Goal: Task Accomplishment & Management: Complete application form

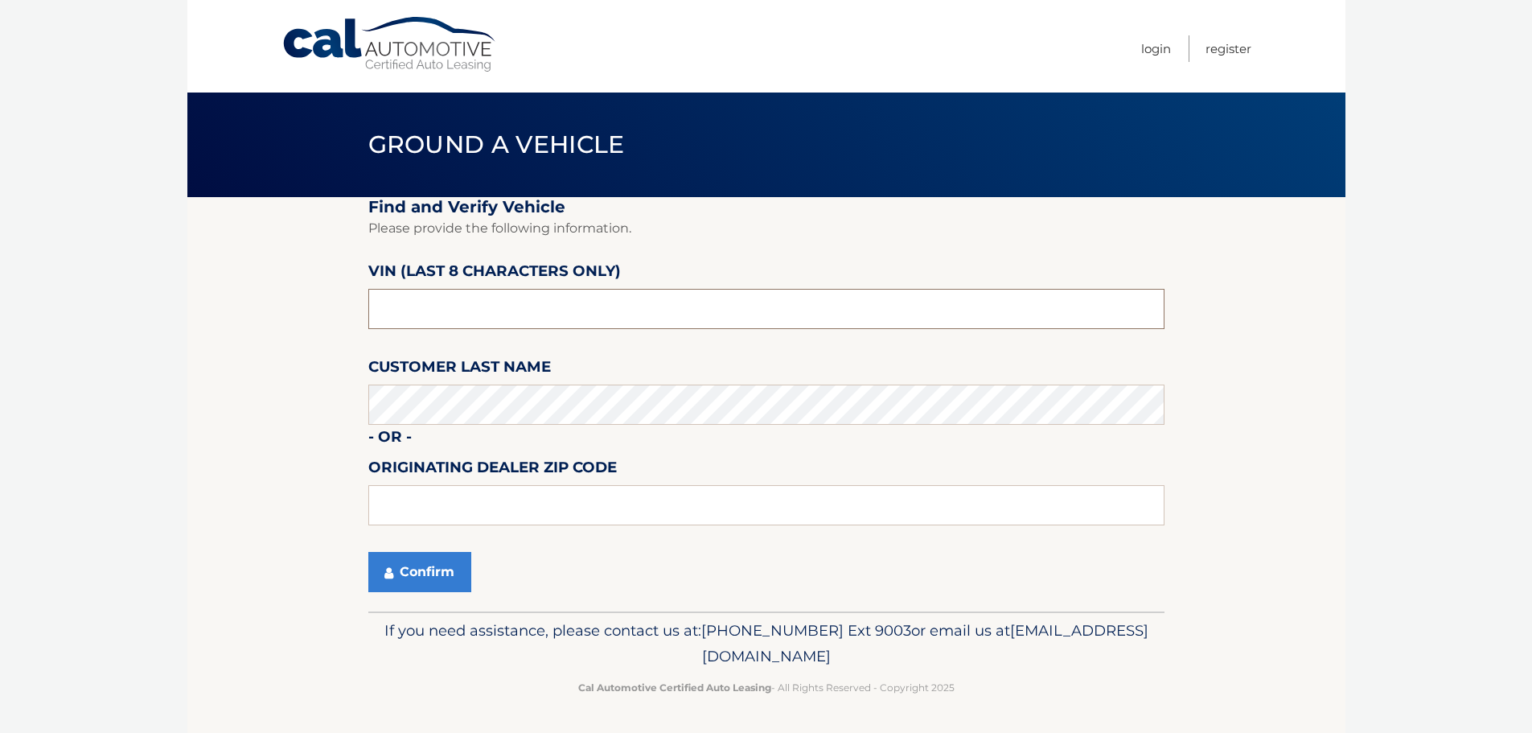
click at [491, 310] on input "text" at bounding box center [766, 309] width 796 height 40
drag, startPoint x: 340, startPoint y: 318, endPoint x: 267, endPoint y: 315, distance: 73.2
click at [267, 315] on section "Find and Verify Vehicle Please provide the following information. VIN (last 8 c…" at bounding box center [766, 404] width 1158 height 414
click at [390, 311] on input "nt175311" at bounding box center [766, 309] width 796 height 40
type input "NT175311"
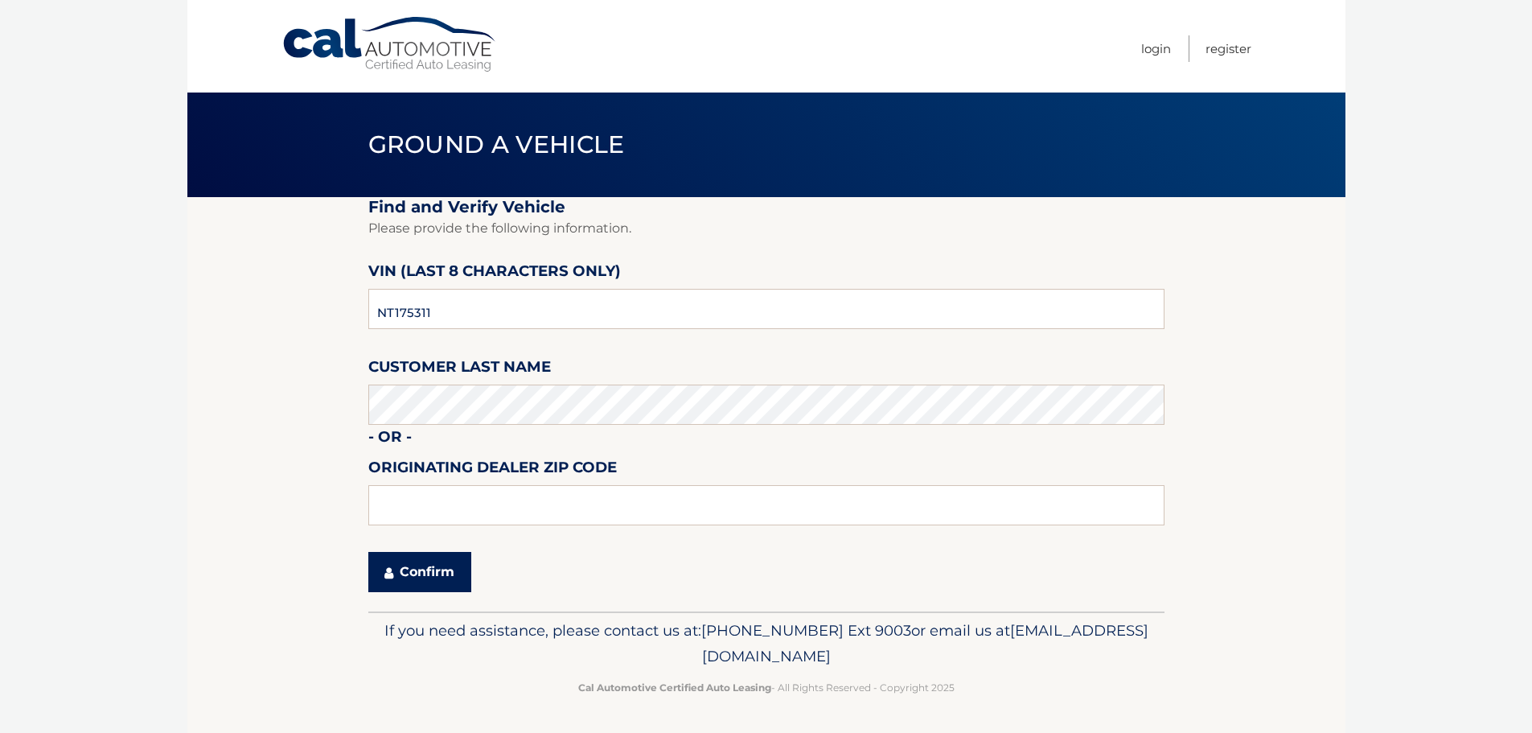
click at [405, 567] on button "Confirm" at bounding box center [419, 572] width 103 height 40
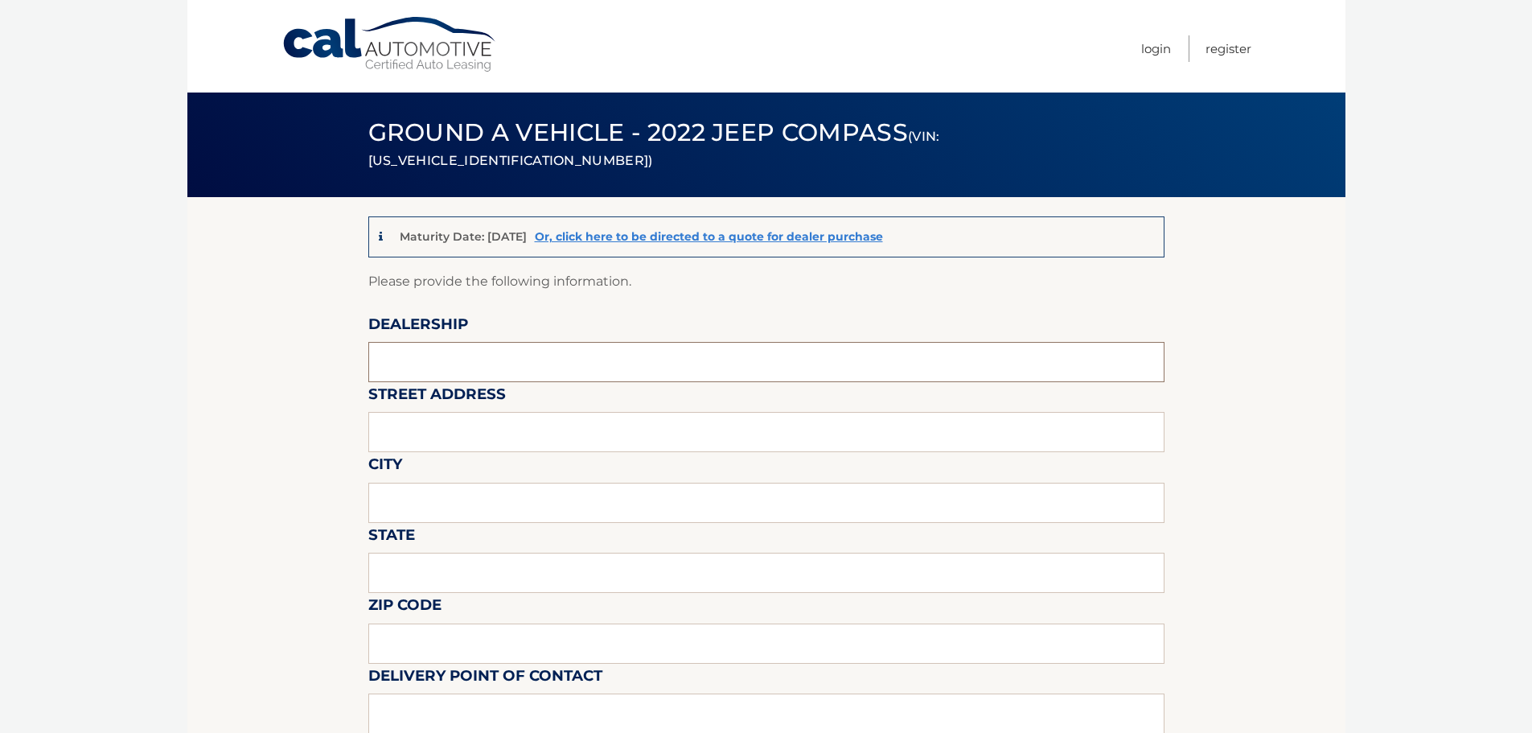
click at [446, 361] on input "text" at bounding box center [766, 362] width 796 height 40
type input "CHRYSLER DODGE JEEP RAM OF PARAMUS"
type input "[GEOGRAPHIC_DATA] (LEASE RETURN FACILITY) OFFISITE"
type input "MAHWAH"
type input "NJ"
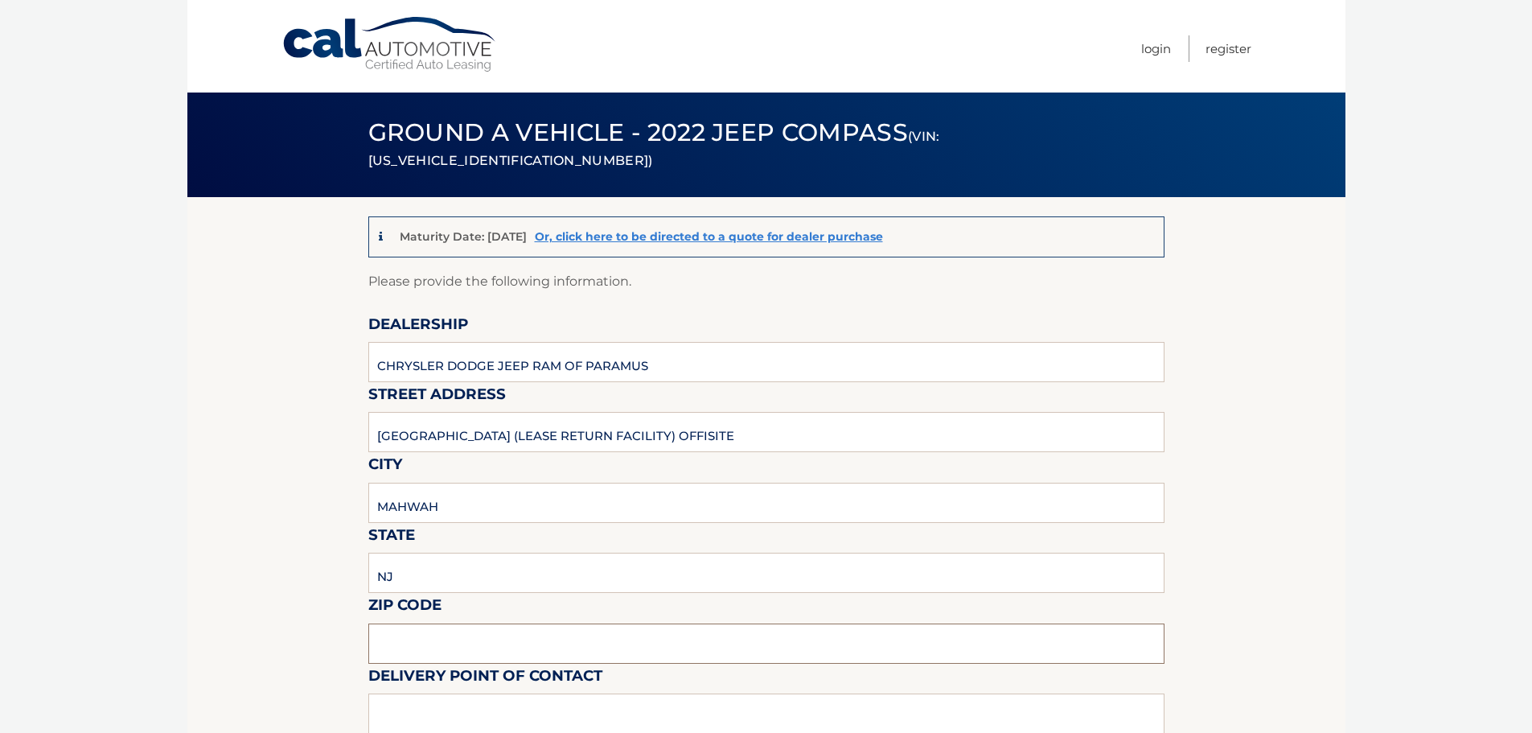
type input "07430"
type input "ERIC STOLTZ"
type input "2012063572"
type input "KKONNER@BCAG.COM"
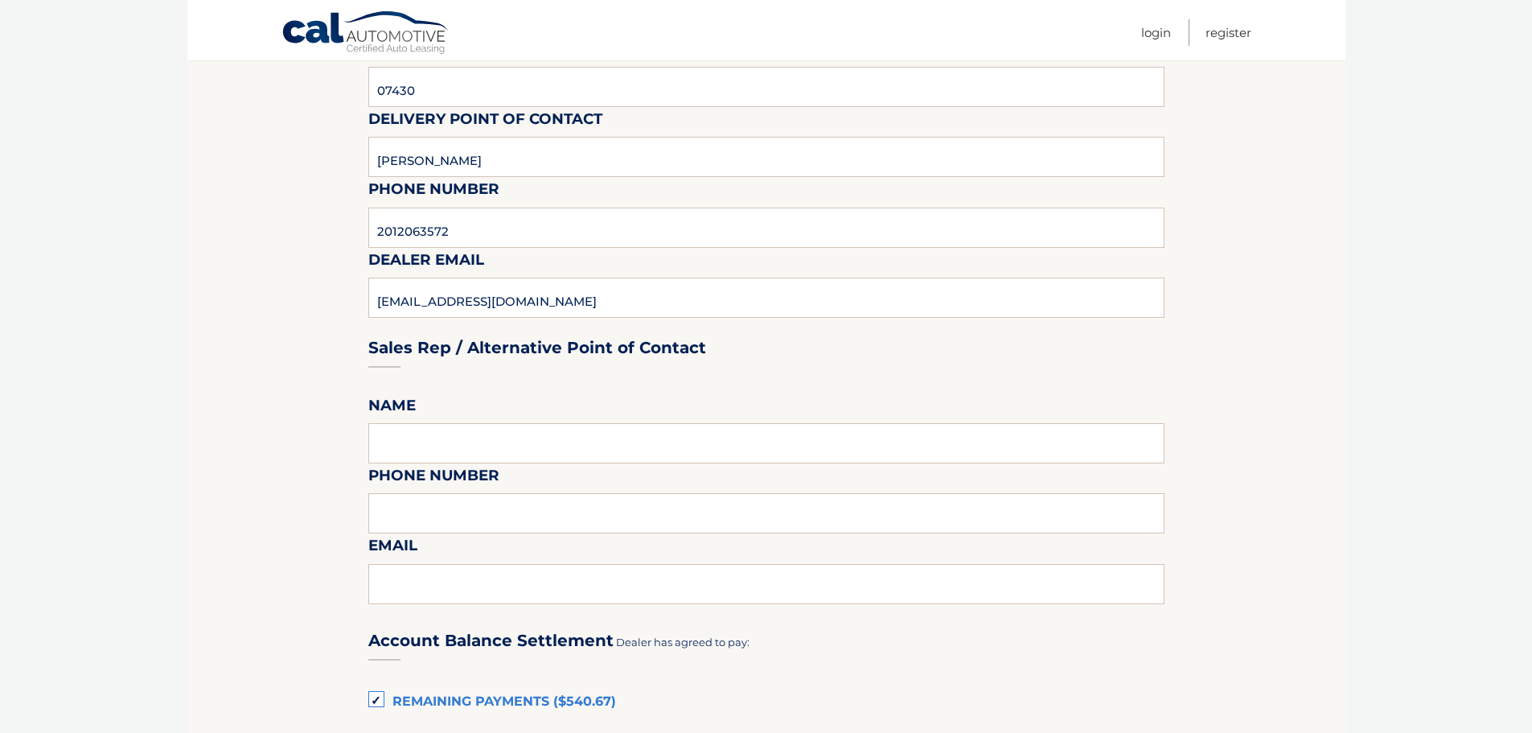
scroll to position [563, 0]
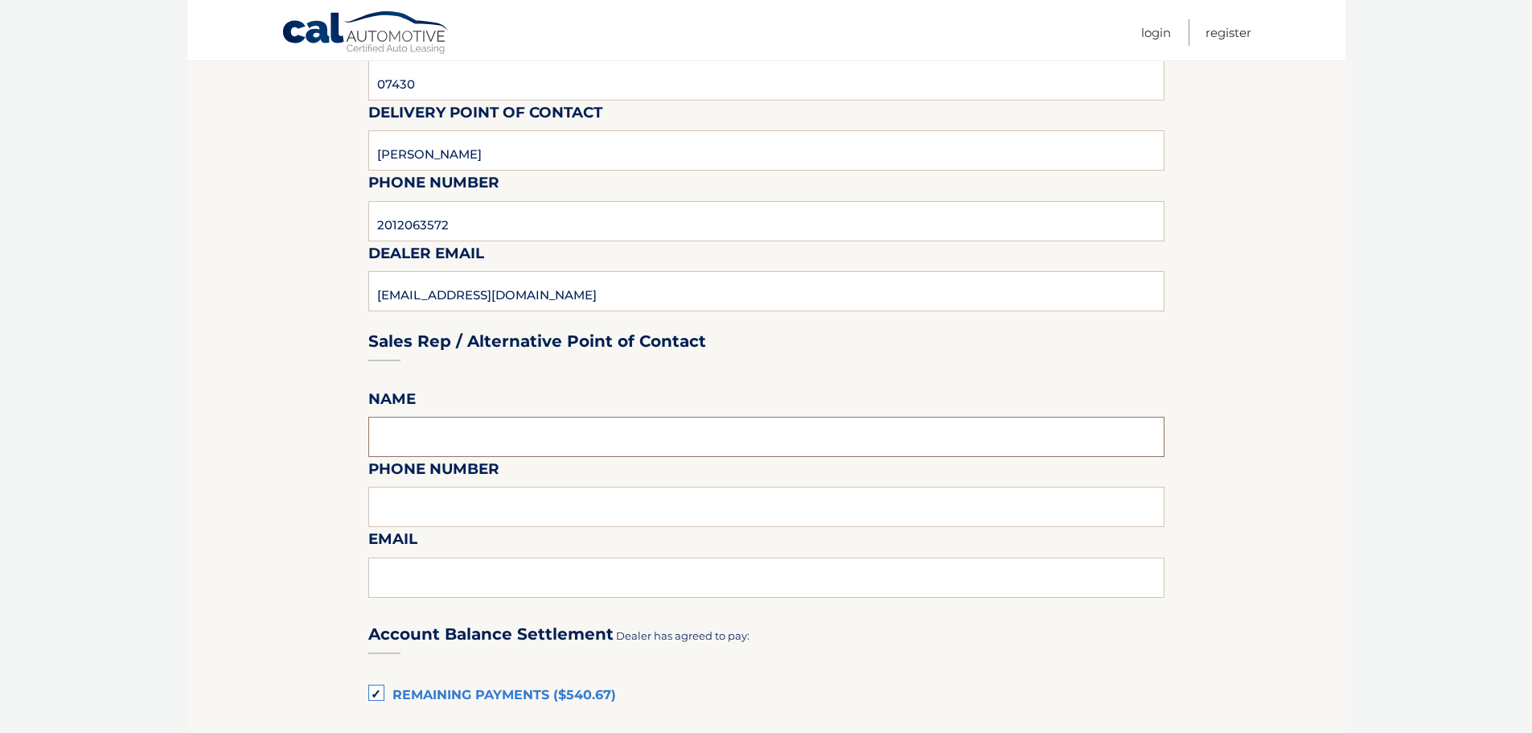
click at [482, 438] on input "text" at bounding box center [766, 437] width 796 height 40
type input "ERIC STOLTZ"
type input "2012063572"
type input "[EMAIL_ADDRESS][DOMAIN_NAME]"
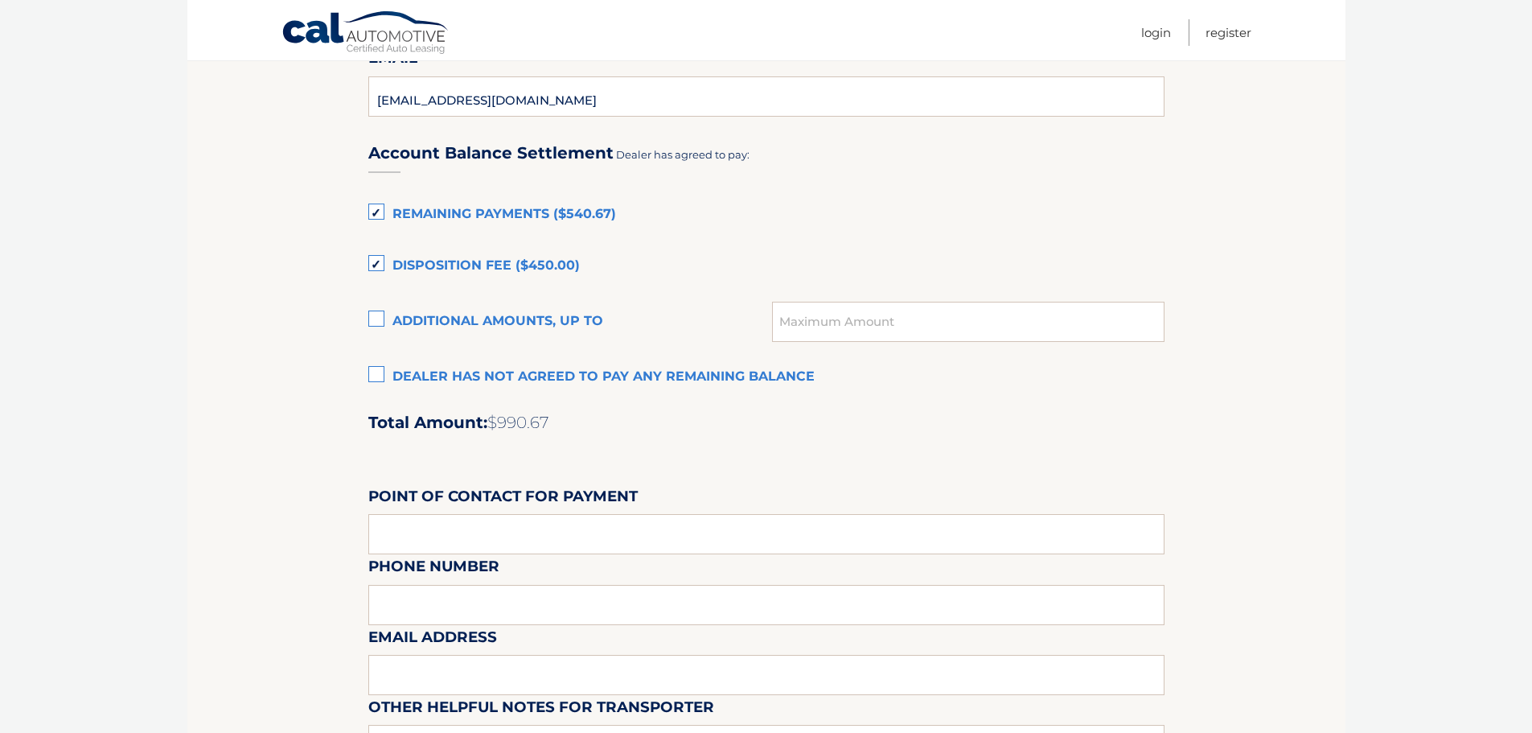
scroll to position [1045, 0]
click at [484, 531] on input "text" at bounding box center [766, 532] width 796 height 40
type input "KIKI KONNER"
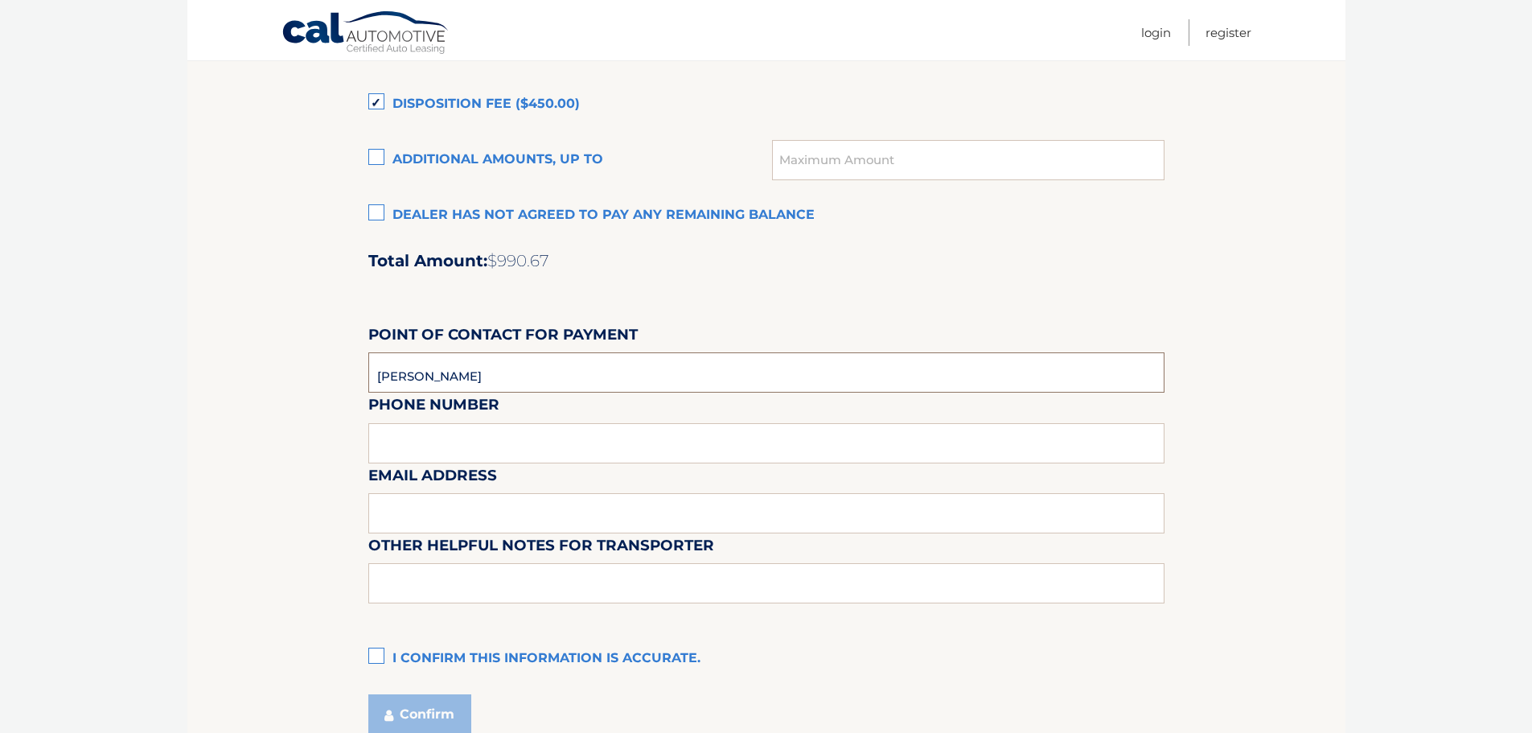
scroll to position [1206, 0]
click at [477, 443] on div "Email Address" at bounding box center [766, 427] width 796 height 70
click at [477, 437] on div "Email Address" at bounding box center [766, 427] width 796 height 70
click at [481, 378] on input "KIKI KONNER" at bounding box center [766, 371] width 796 height 40
type input "2014889000"
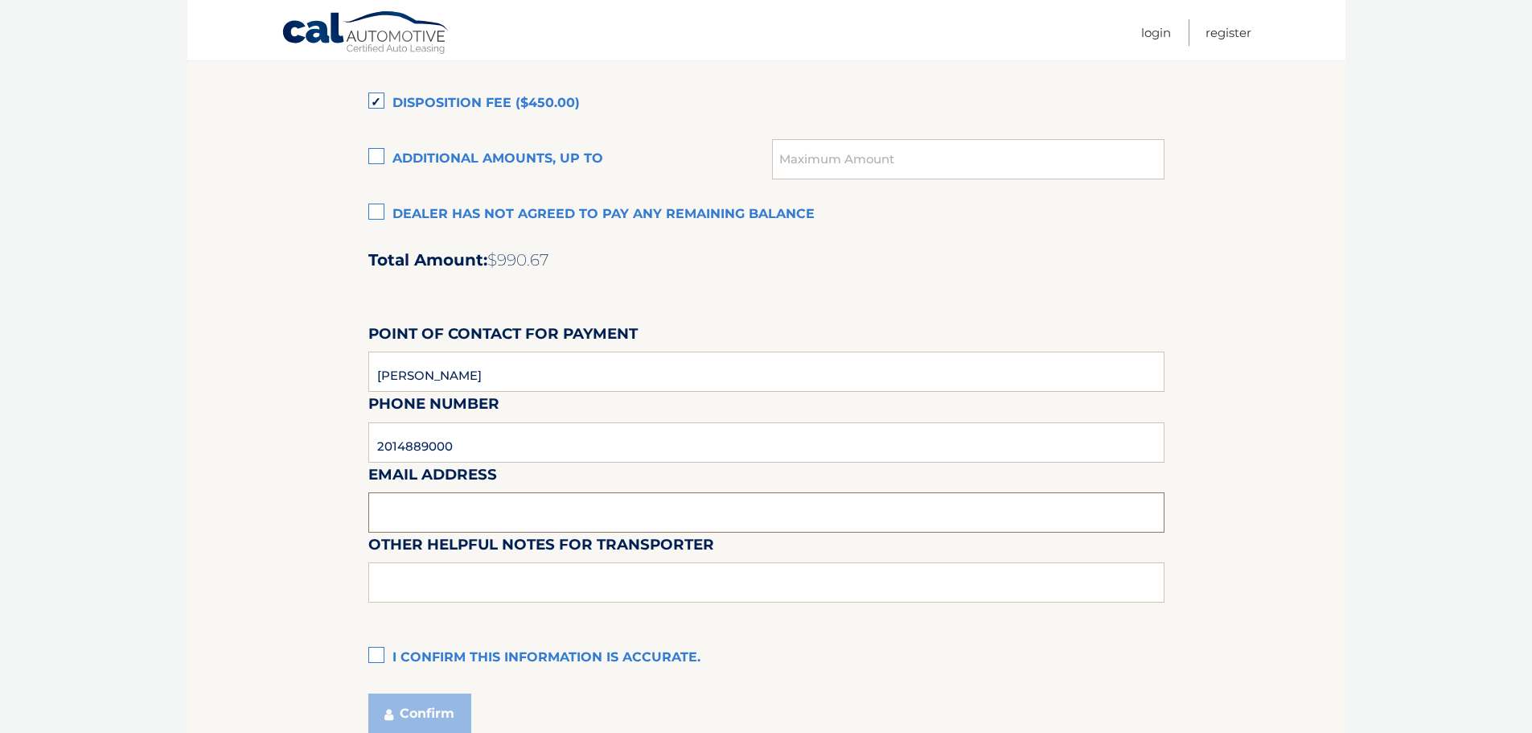
click at [398, 506] on input "text" at bounding box center [766, 512] width 796 height 40
type input "KKONNER@BCAG.COM"
click at [494, 577] on input "text" at bounding box center [766, 582] width 796 height 40
type input "PICKUPS ARE PERMITTED M-F ONLY FROM 10:30 - 4:00 PM NO SATURDAYS"
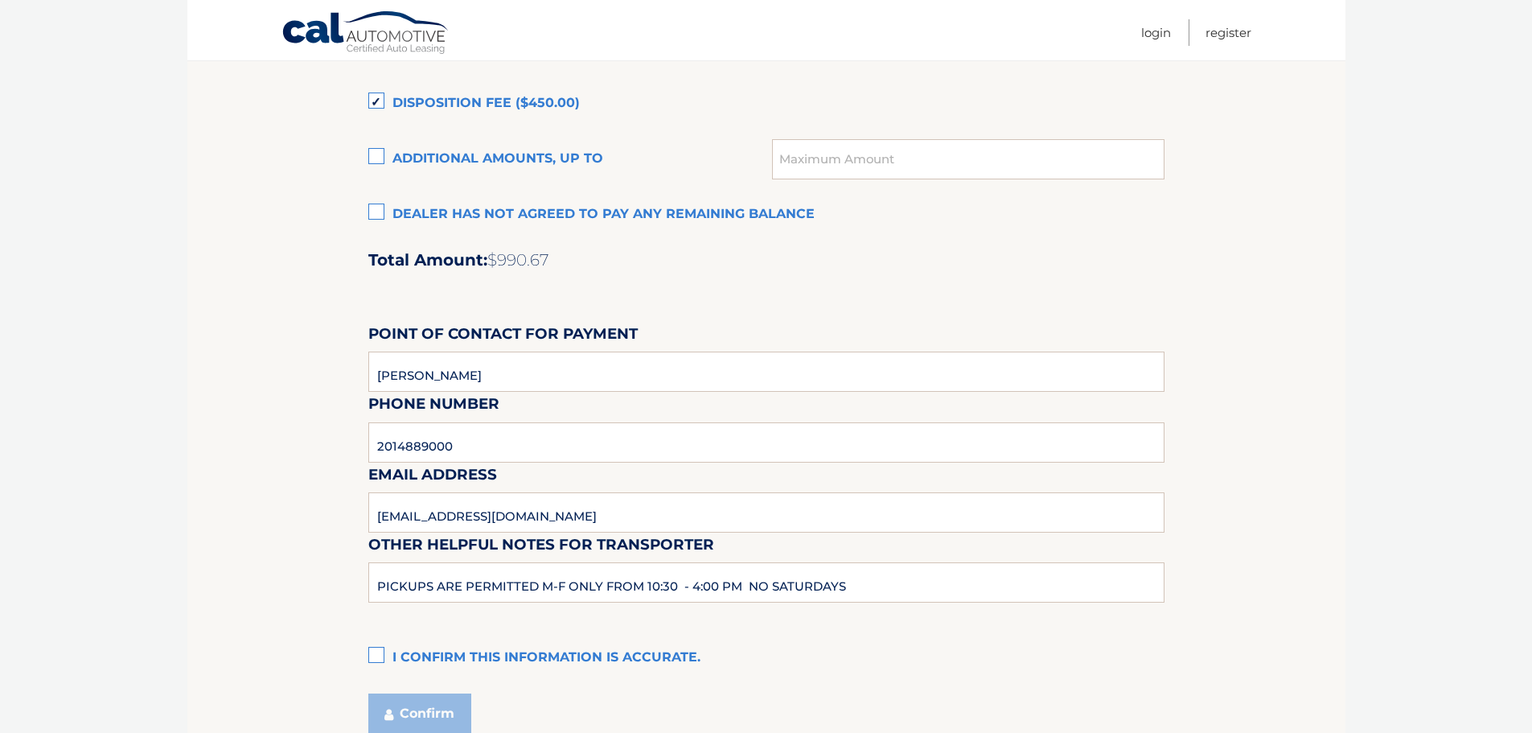
click at [373, 652] on label "I confirm this information is accurate." at bounding box center [766, 658] width 796 height 32
click at [0, 0] on input "I confirm this information is accurate." at bounding box center [0, 0] width 0 height 0
click at [410, 719] on button "Confirm" at bounding box center [419, 713] width 103 height 40
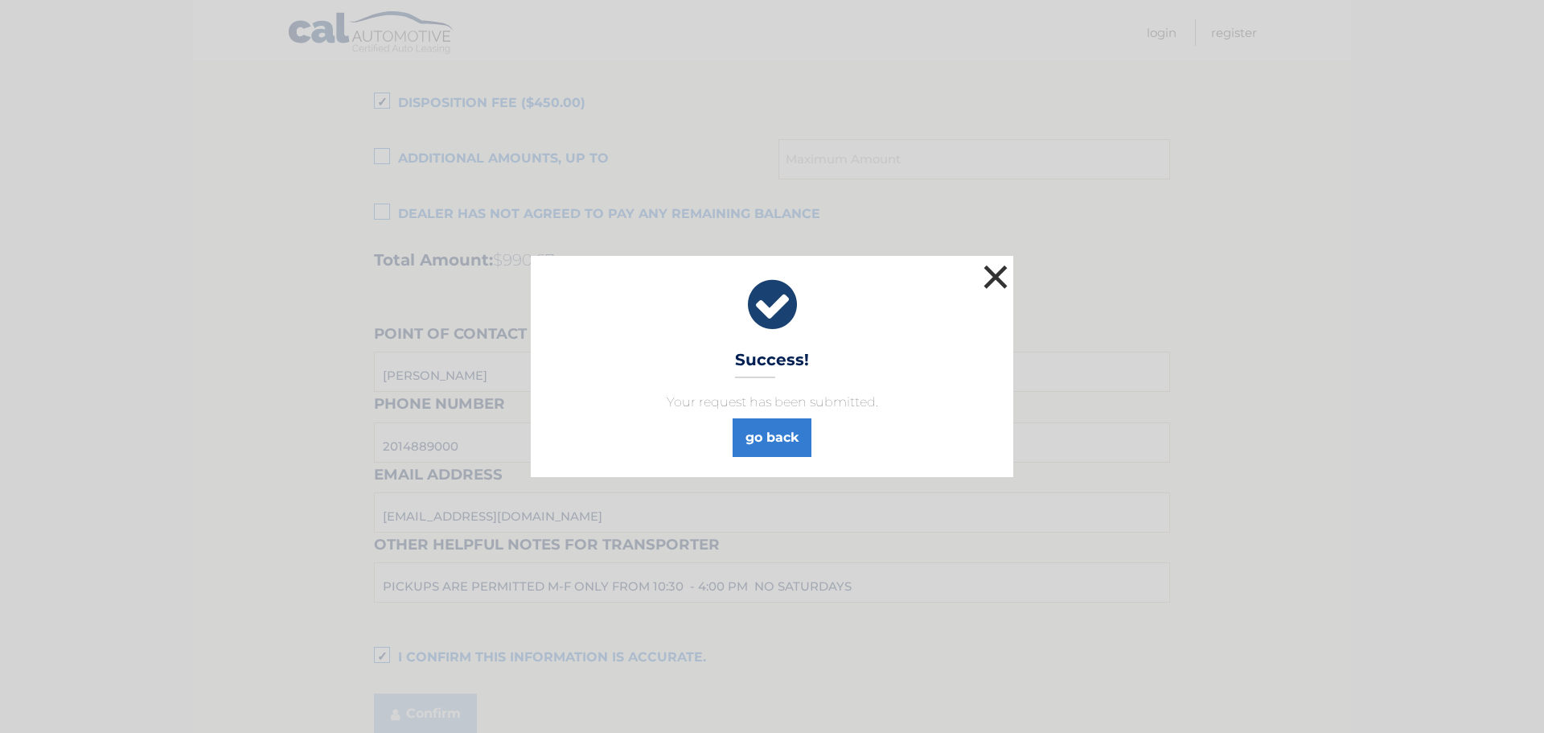
click at [993, 271] on button "×" at bounding box center [995, 277] width 32 height 32
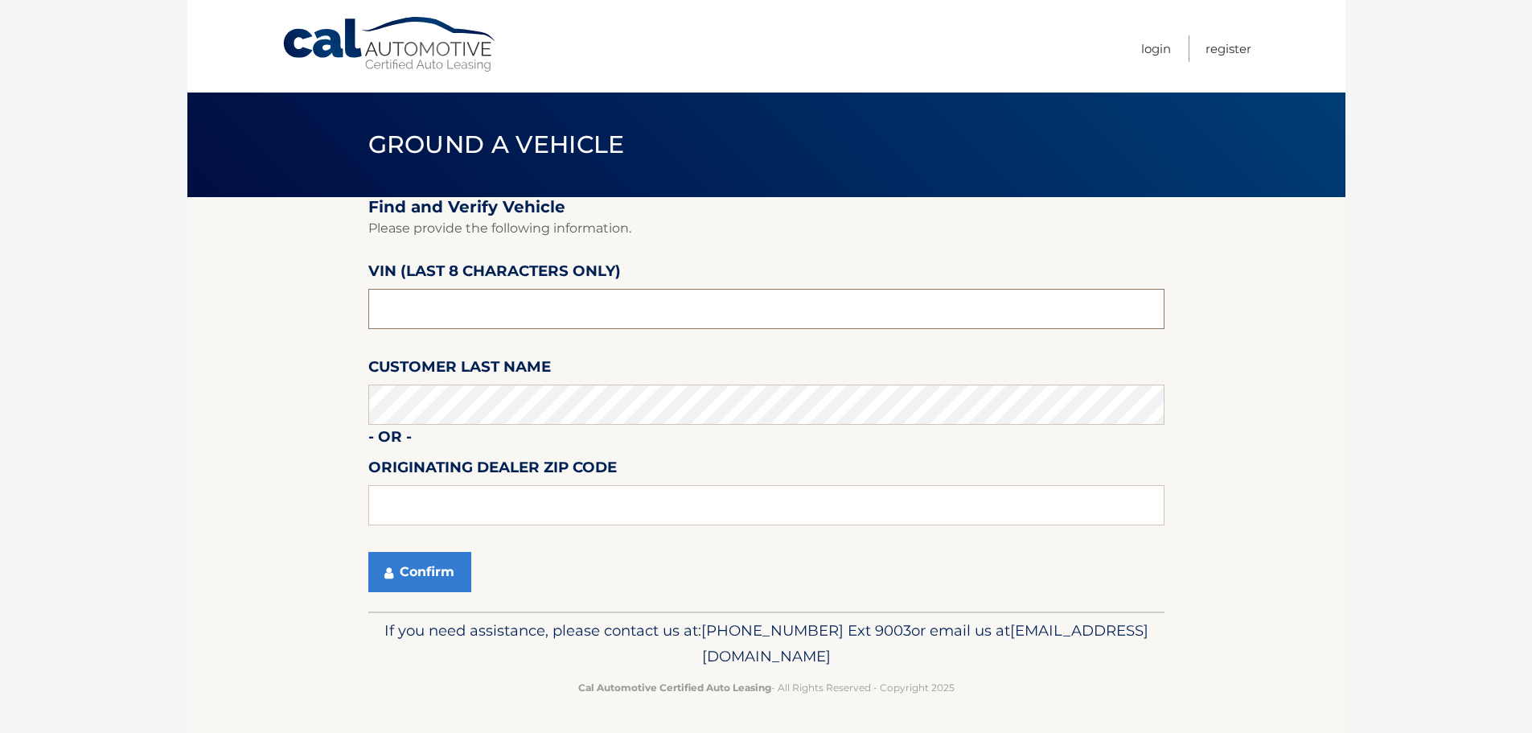
click at [442, 315] on input "text" at bounding box center [766, 309] width 796 height 40
type input "NC215262"
click at [433, 573] on button "Confirm" at bounding box center [419, 572] width 103 height 40
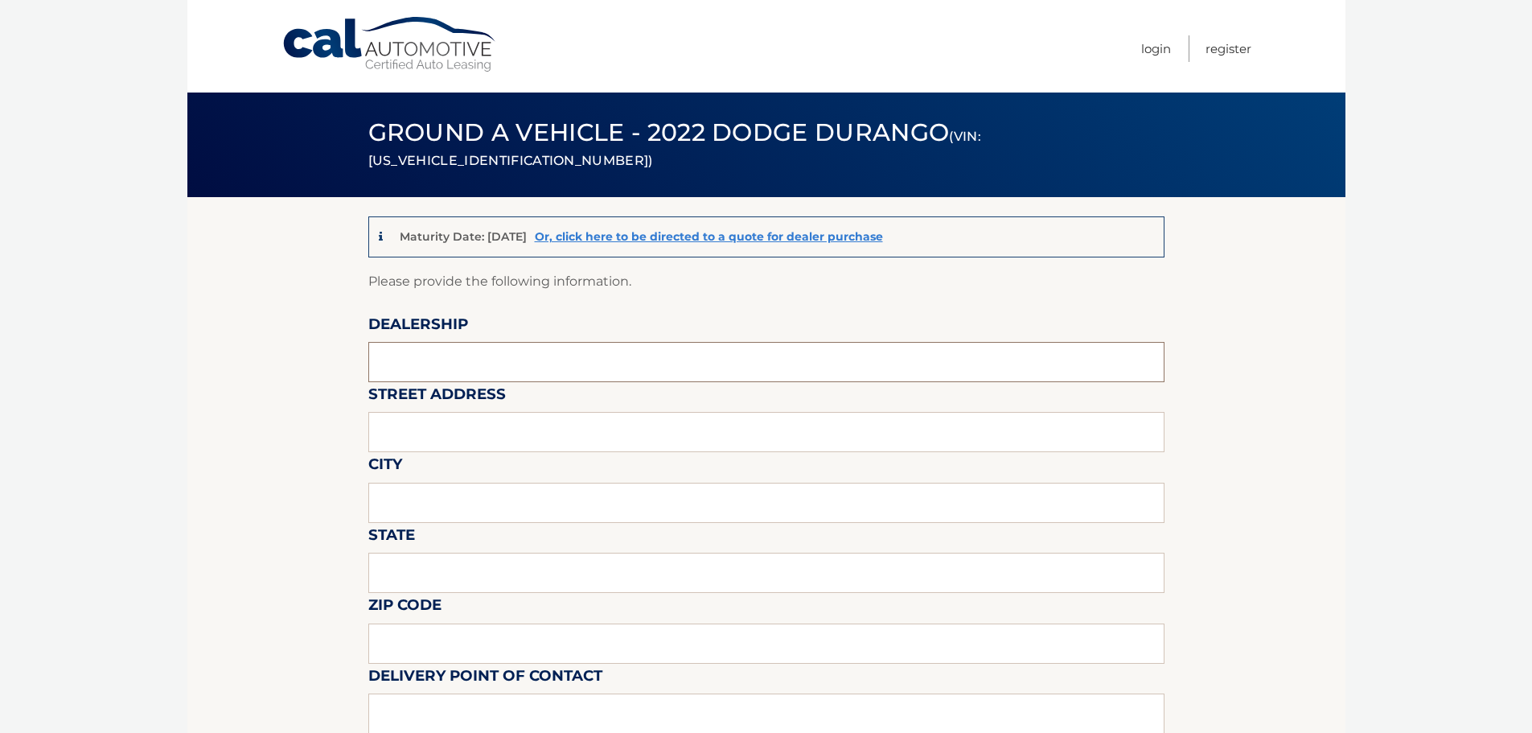
click at [438, 374] on input "text" at bounding box center [766, 362] width 796 height 40
type input "CHRYSLER DODGE JEEP RAM OF PARAMUS"
type input "1000 STAG HILL ROAD (LEASE RETURN FACILITY) OFFISITE"
type input "MAHWAH"
type input "NJ"
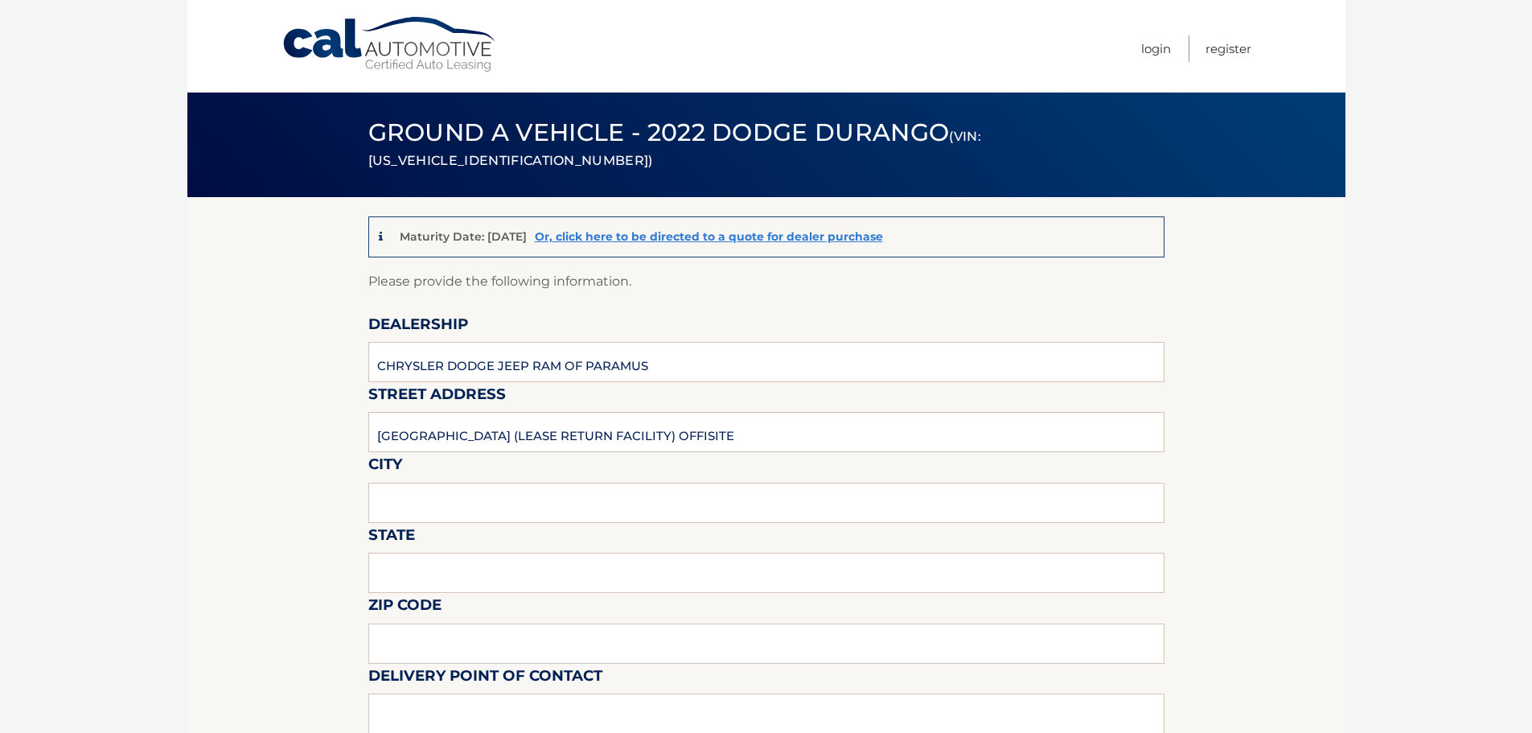
type input "07430"
type input "ERIC STOLTZ"
type input "2012063572"
type input "KKONNER@BCAG.COM"
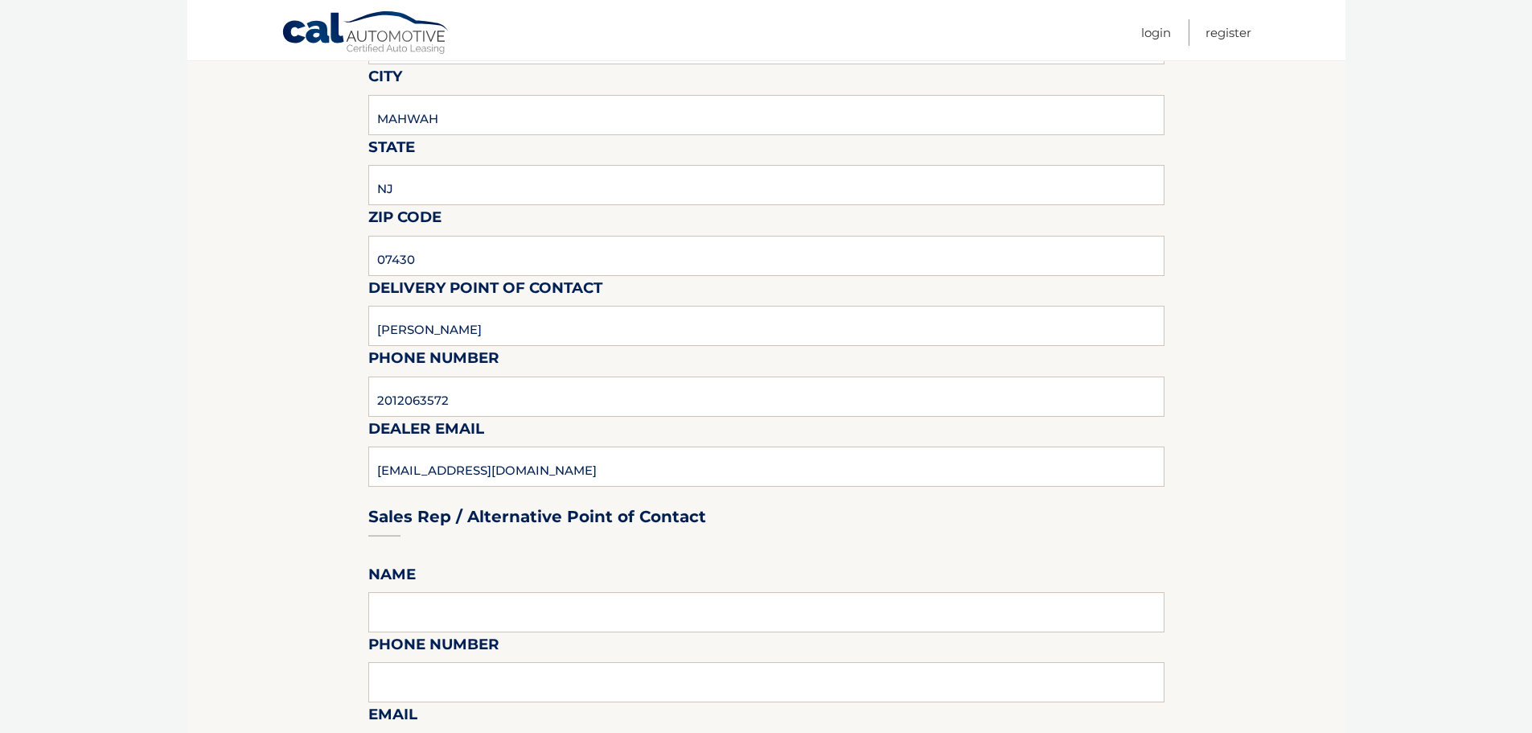
scroll to position [402, 0]
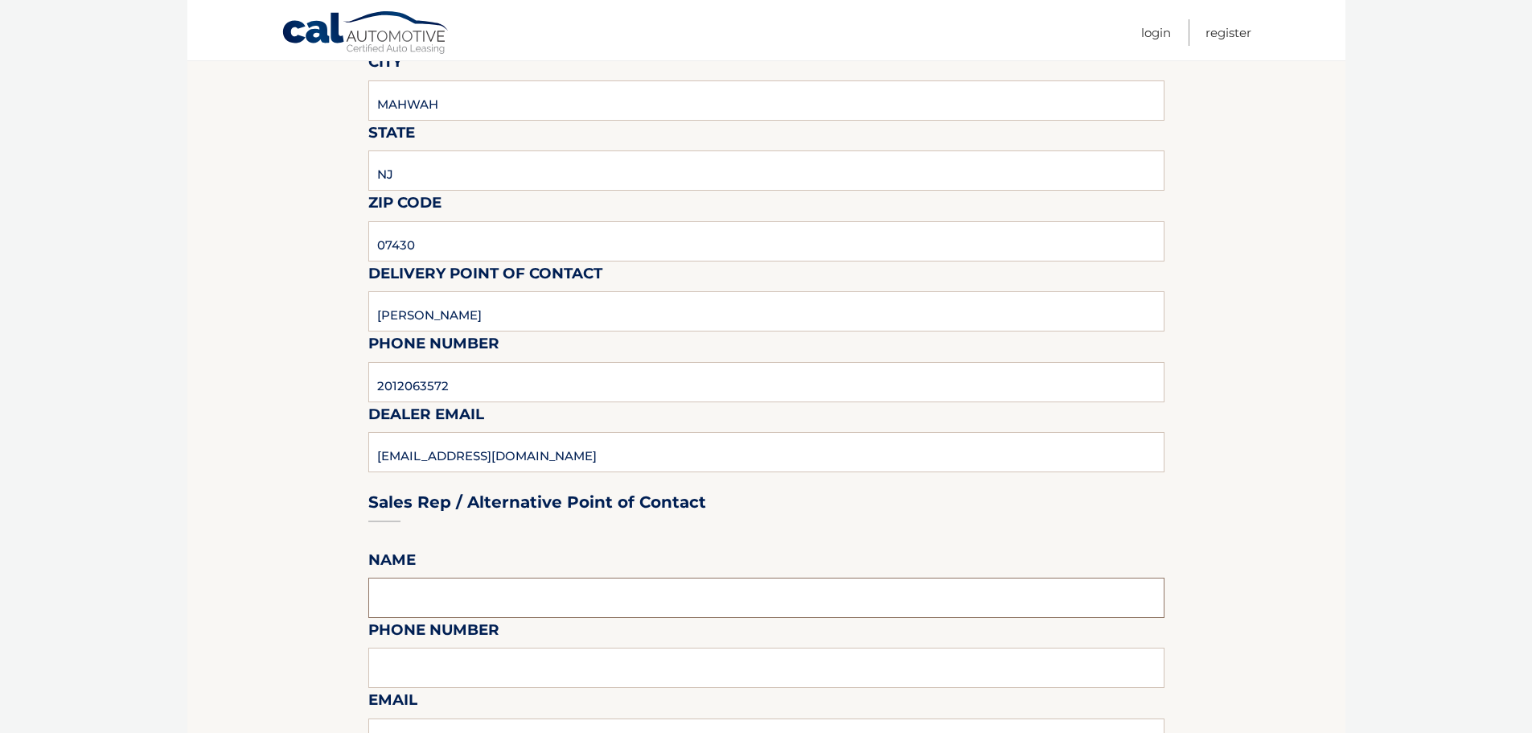
click at [453, 600] on input "text" at bounding box center [766, 597] width 796 height 40
type input "ERIC STOLTZ"
type input "2012063572"
type input "KKONNER@BCAG.COM"
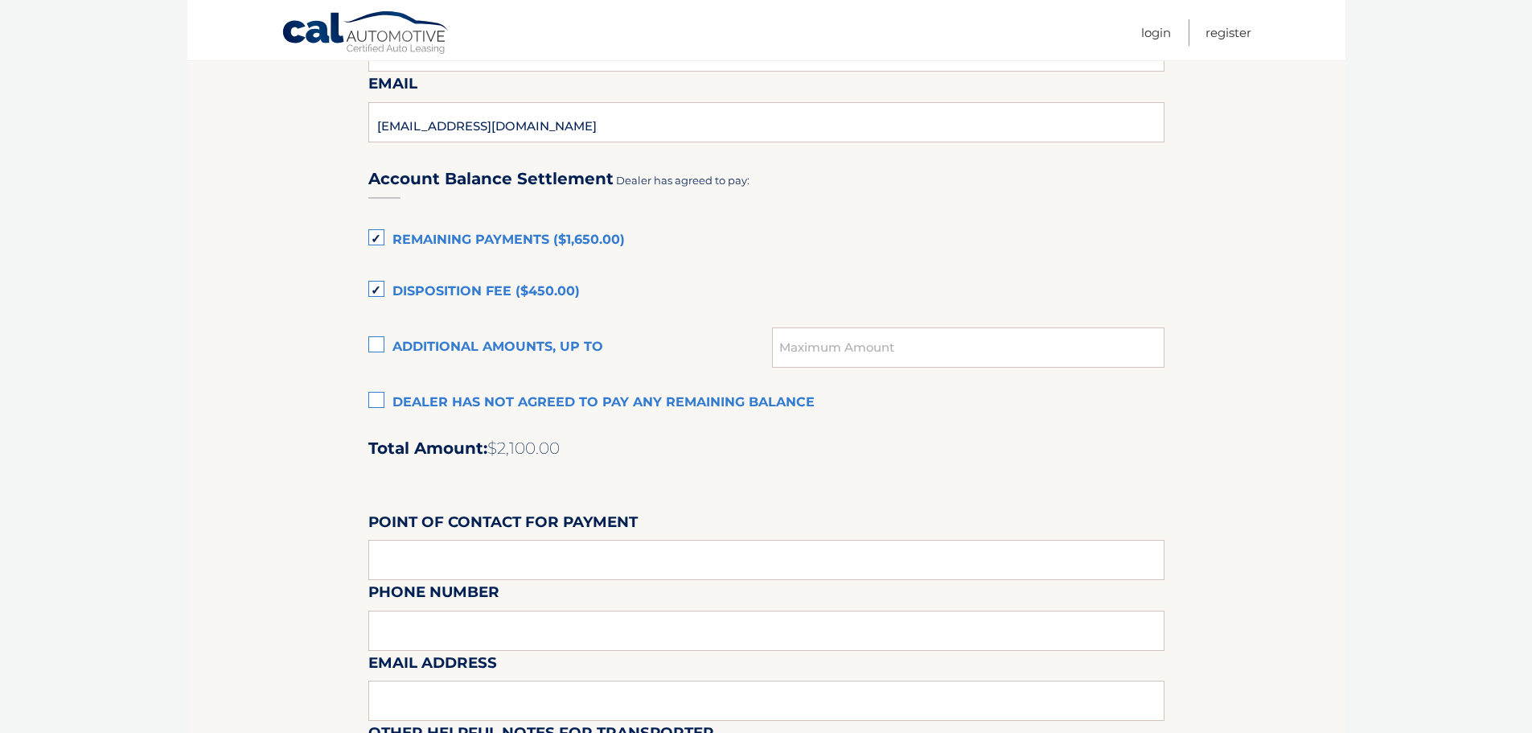
scroll to position [1126, 0]
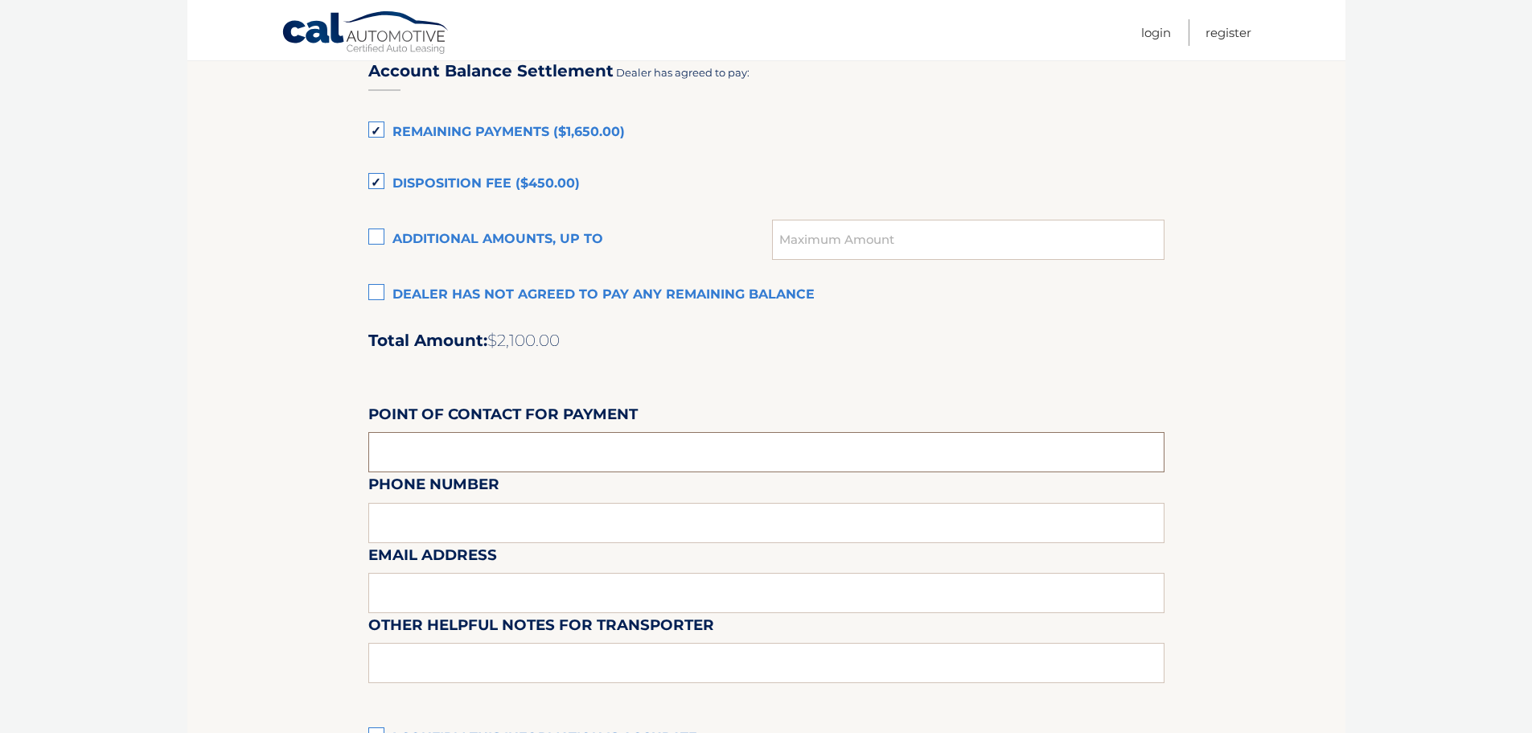
click at [425, 455] on input "text" at bounding box center [766, 452] width 796 height 40
type input "ERIC STOLTZ"
click at [494, 437] on input "ERIC STOLTZ" at bounding box center [766, 452] width 796 height 40
click at [477, 455] on input "ERIC STOLTZ" at bounding box center [766, 452] width 796 height 40
type input "2014889000"
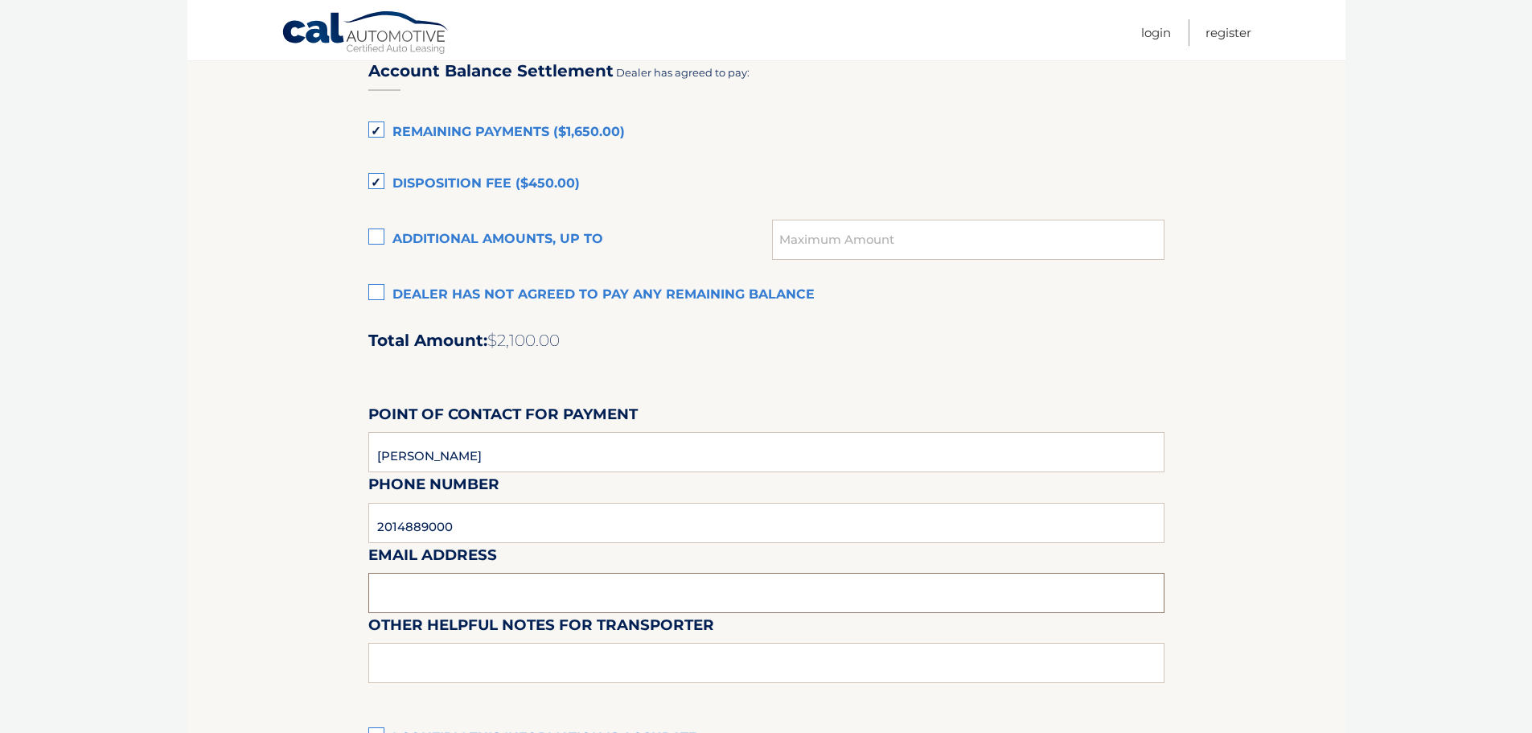
click at [429, 586] on input "text" at bounding box center [766, 593] width 796 height 40
type input "KKONNER@BCAG.COM"
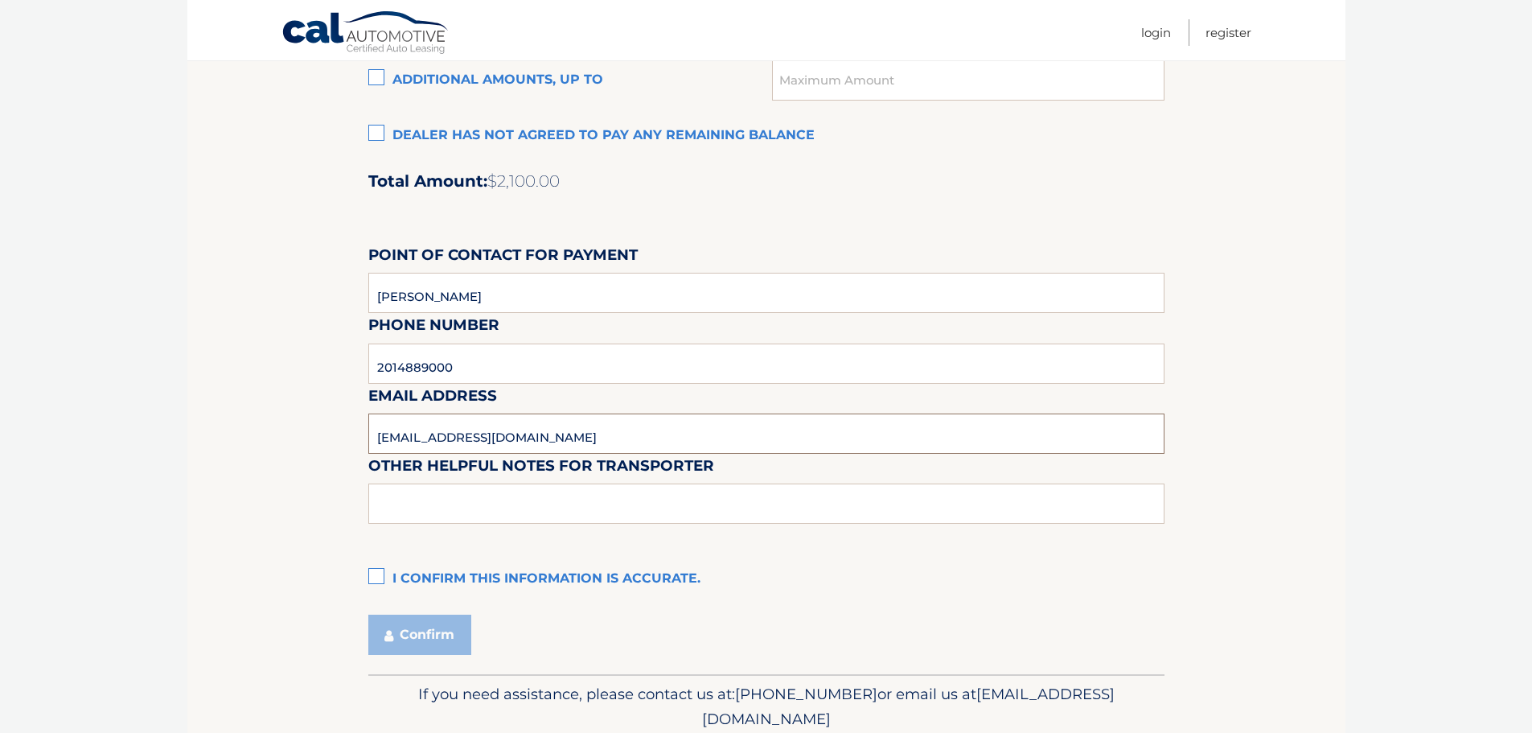
scroll to position [1287, 0]
drag, startPoint x: 409, startPoint y: 494, endPoint x: 399, endPoint y: 501, distance: 12.1
click at [409, 494] on input "text" at bounding box center [766, 502] width 796 height 40
type input "PICKUPS ARE PERMITTED M-F ONLY FROM 10:30 - 4:00 PM NO SATURDAYS"
click at [384, 572] on label "I confirm this information is accurate." at bounding box center [766, 577] width 796 height 32
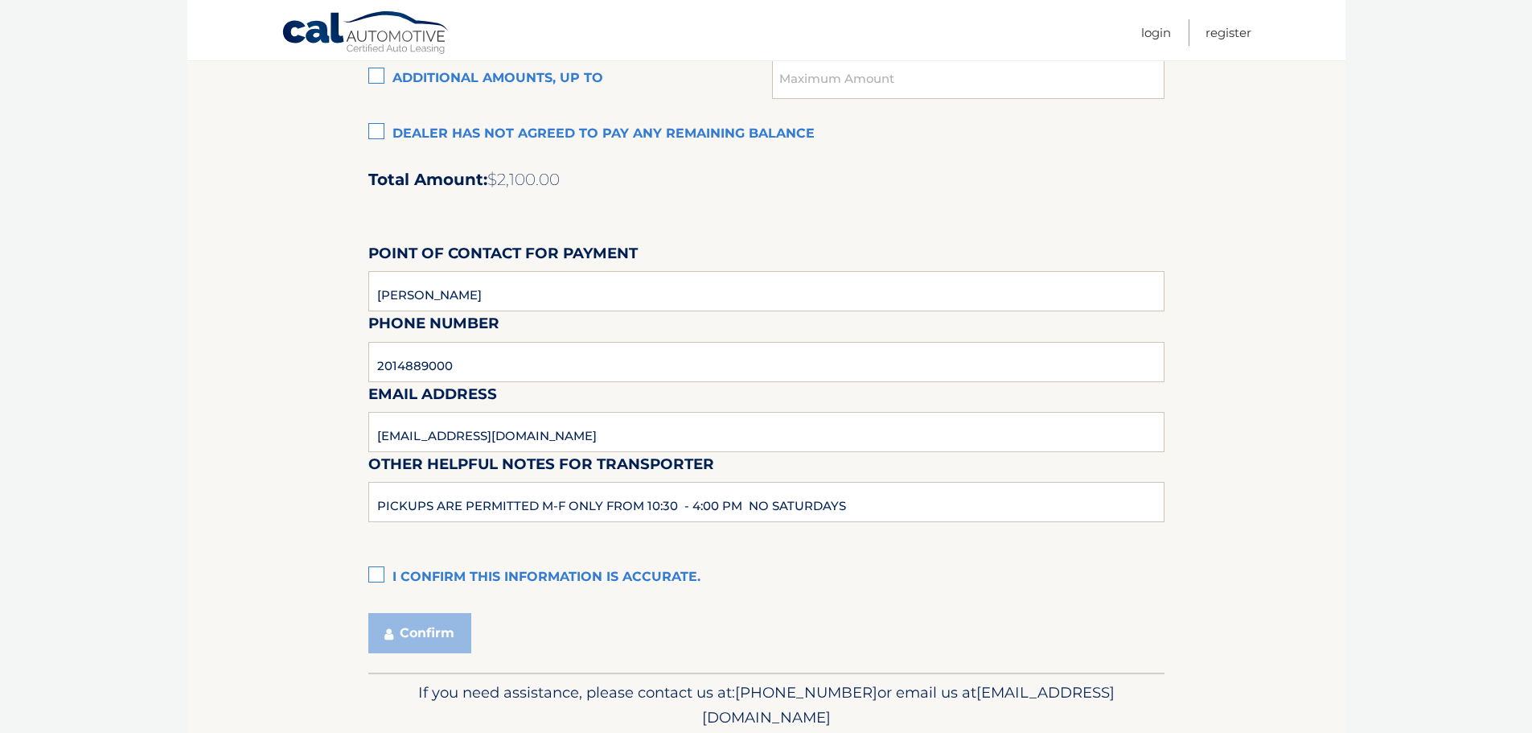
click at [0, 0] on input "I confirm this information is accurate." at bounding box center [0, 0] width 0 height 0
click at [407, 641] on button "Confirm" at bounding box center [419, 633] width 103 height 40
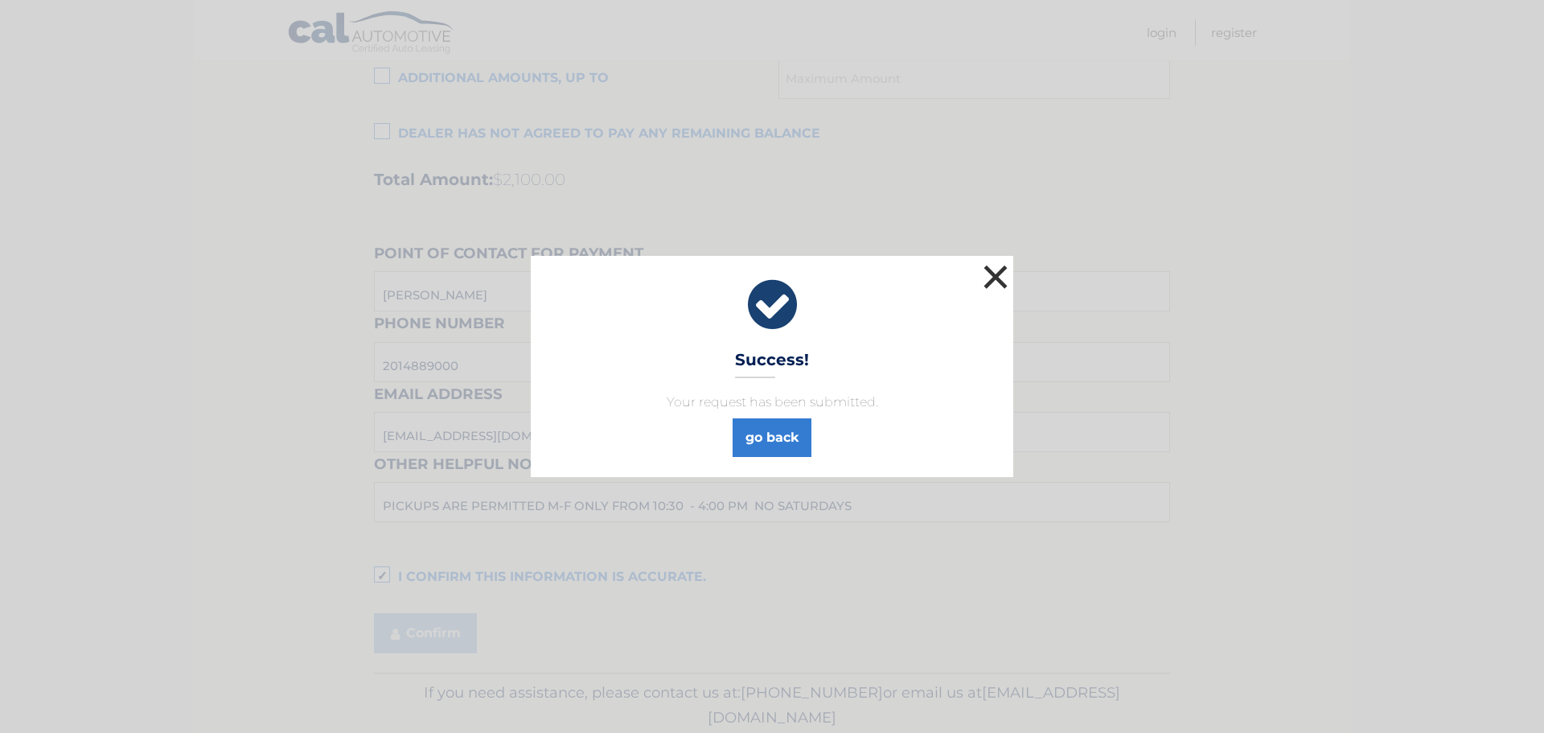
click at [998, 275] on button "×" at bounding box center [995, 277] width 32 height 32
